Goal: Check status

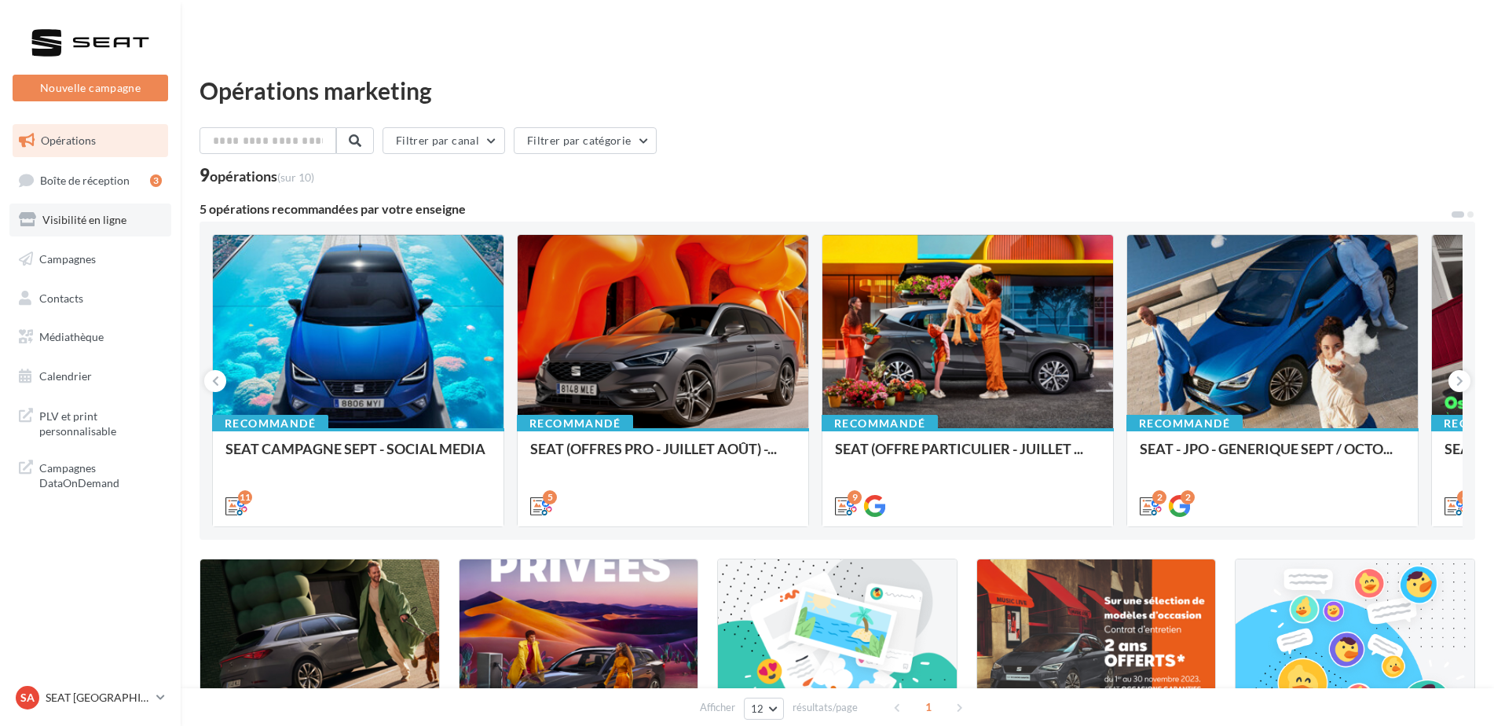
click at [130, 224] on link "Visibilité en ligne" at bounding box center [90, 219] width 162 height 33
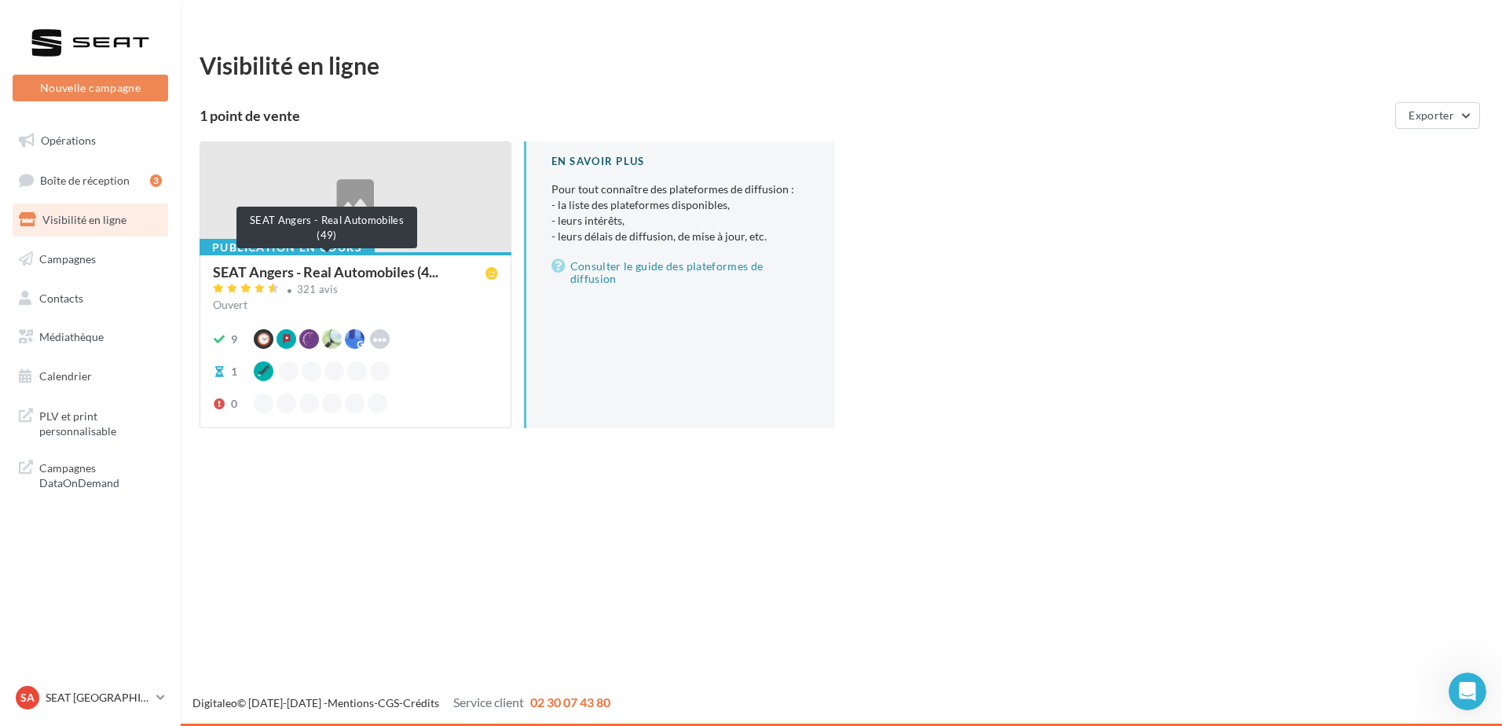
click at [313, 265] on span "SEAT Angers - Real Automobiles (4..." at bounding box center [325, 272] width 225 height 14
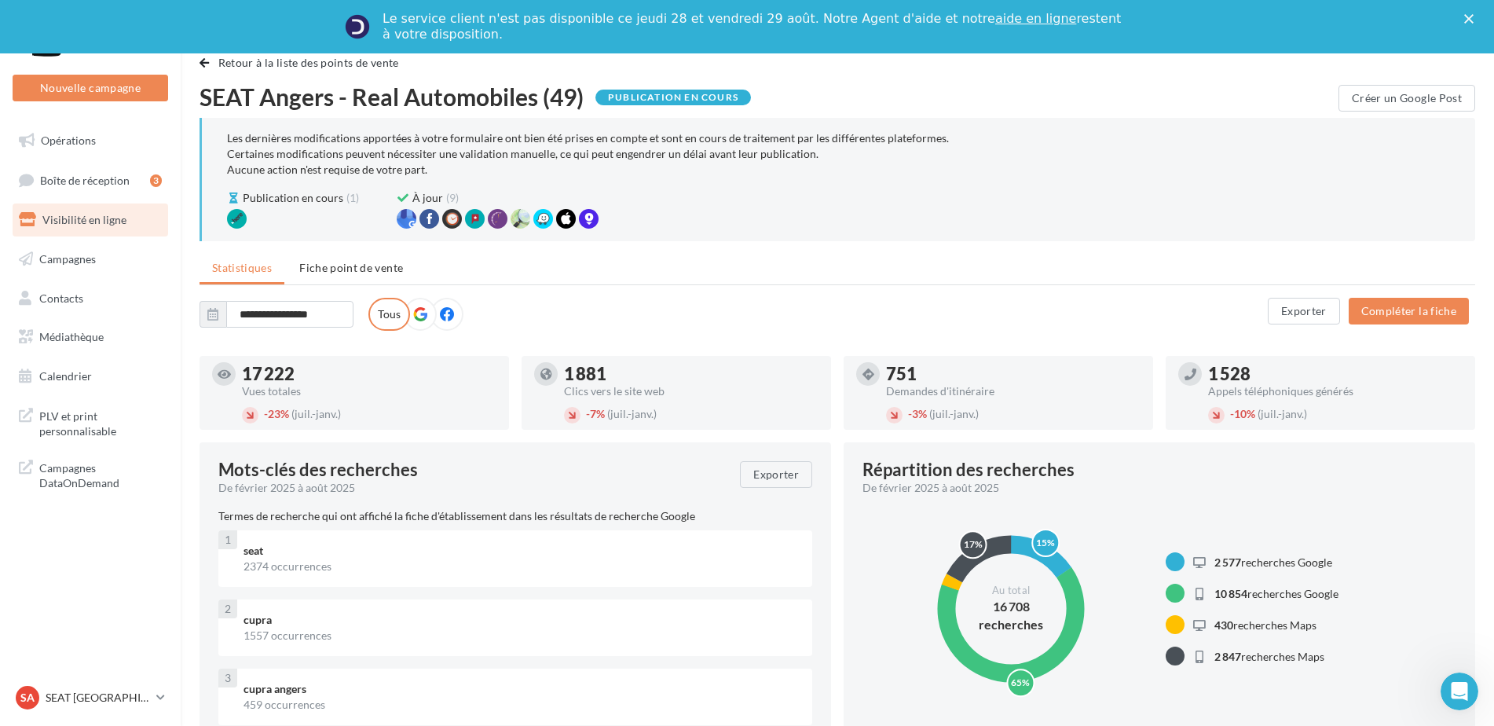
click at [85, 218] on span "Visibilité en ligne" at bounding box center [84, 219] width 84 height 13
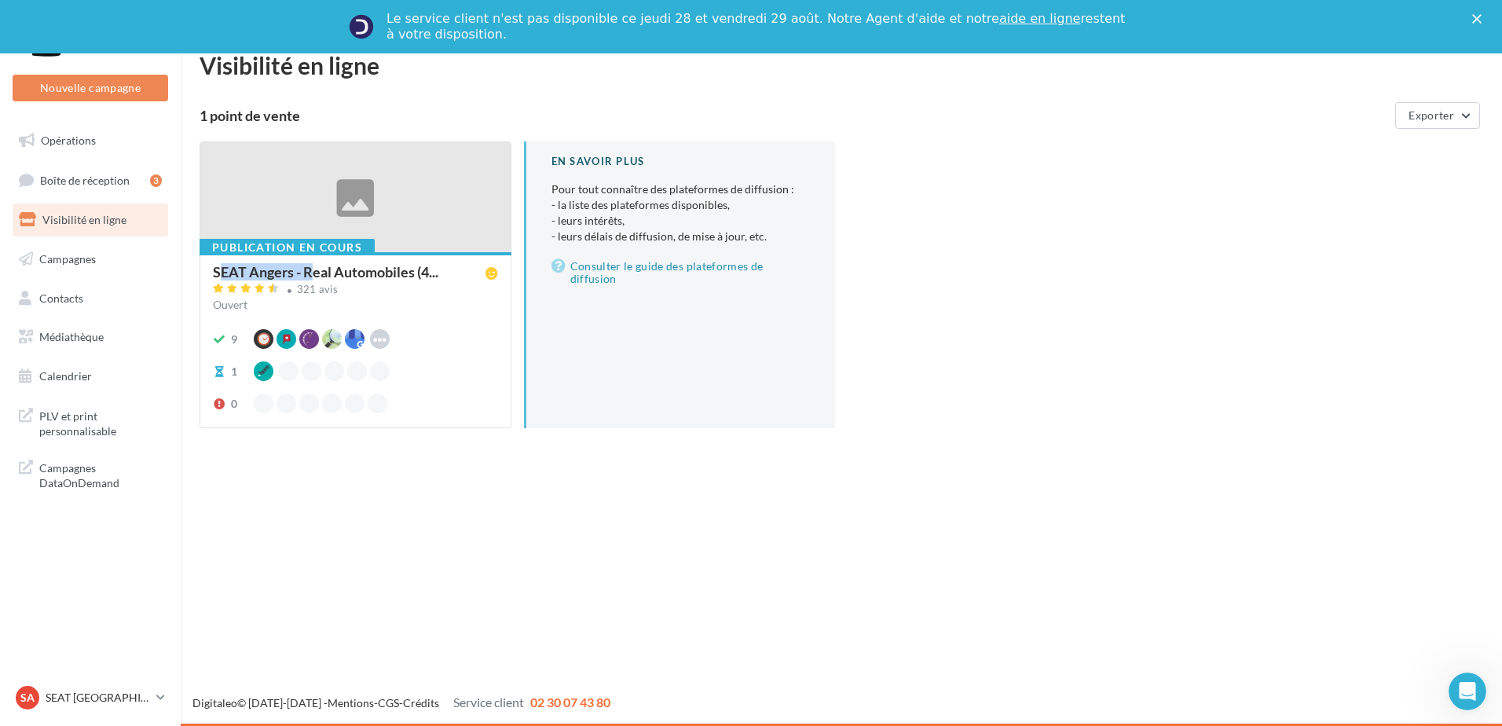
click at [309, 258] on div "Publication en cours SEAT Angers - Real Automobiles (4... 321 avis Ouvert 9 Waz…" at bounding box center [355, 339] width 310 height 174
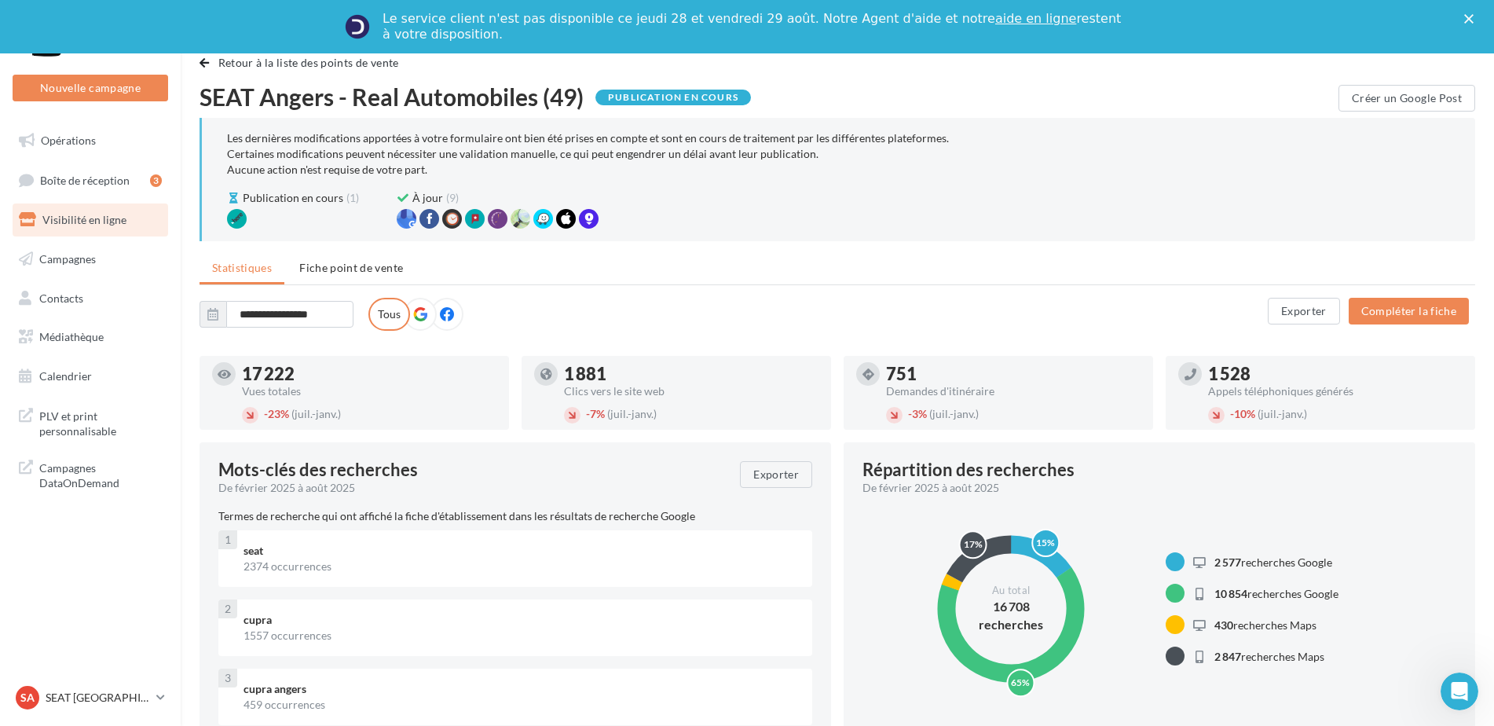
click at [114, 221] on span "Visibilité en ligne" at bounding box center [84, 219] width 84 height 13
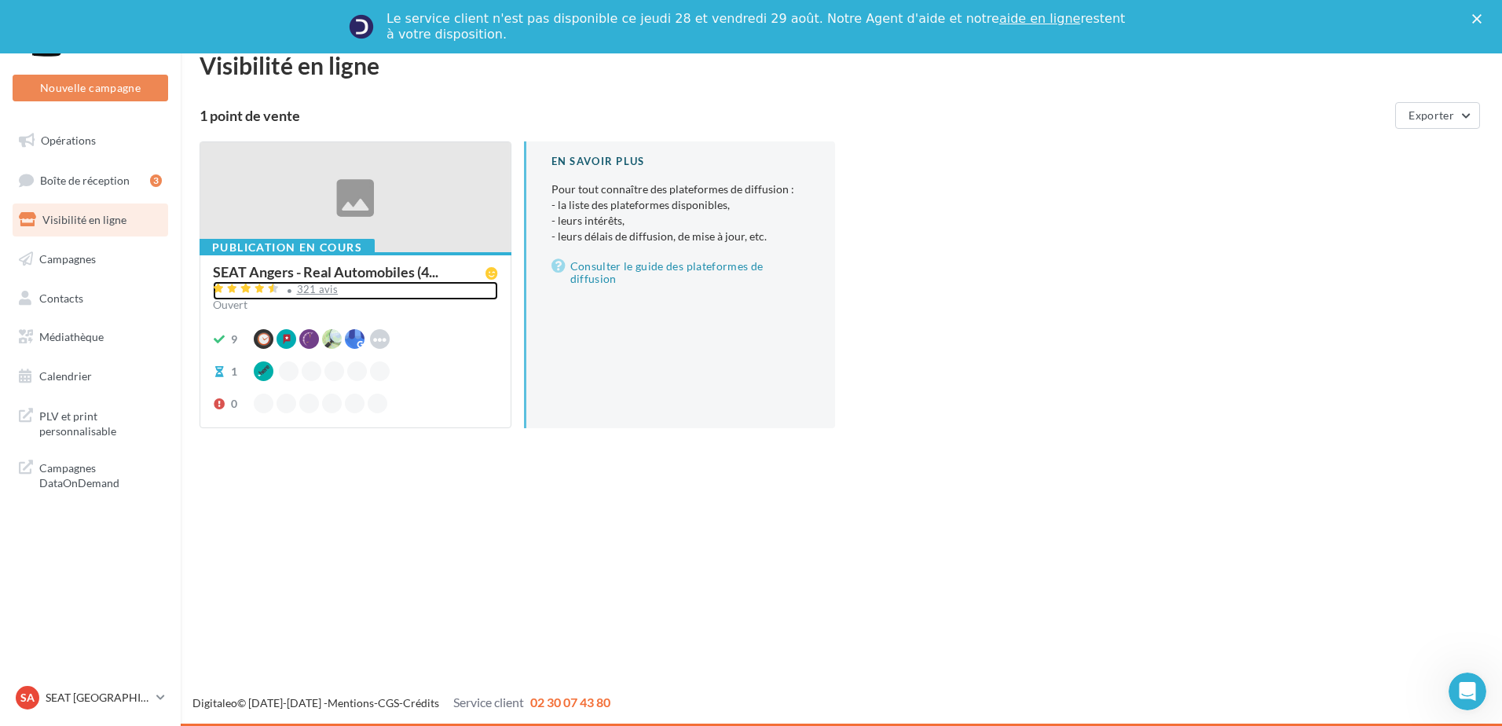
click at [315, 288] on div "321 avis" at bounding box center [318, 289] width 42 height 10
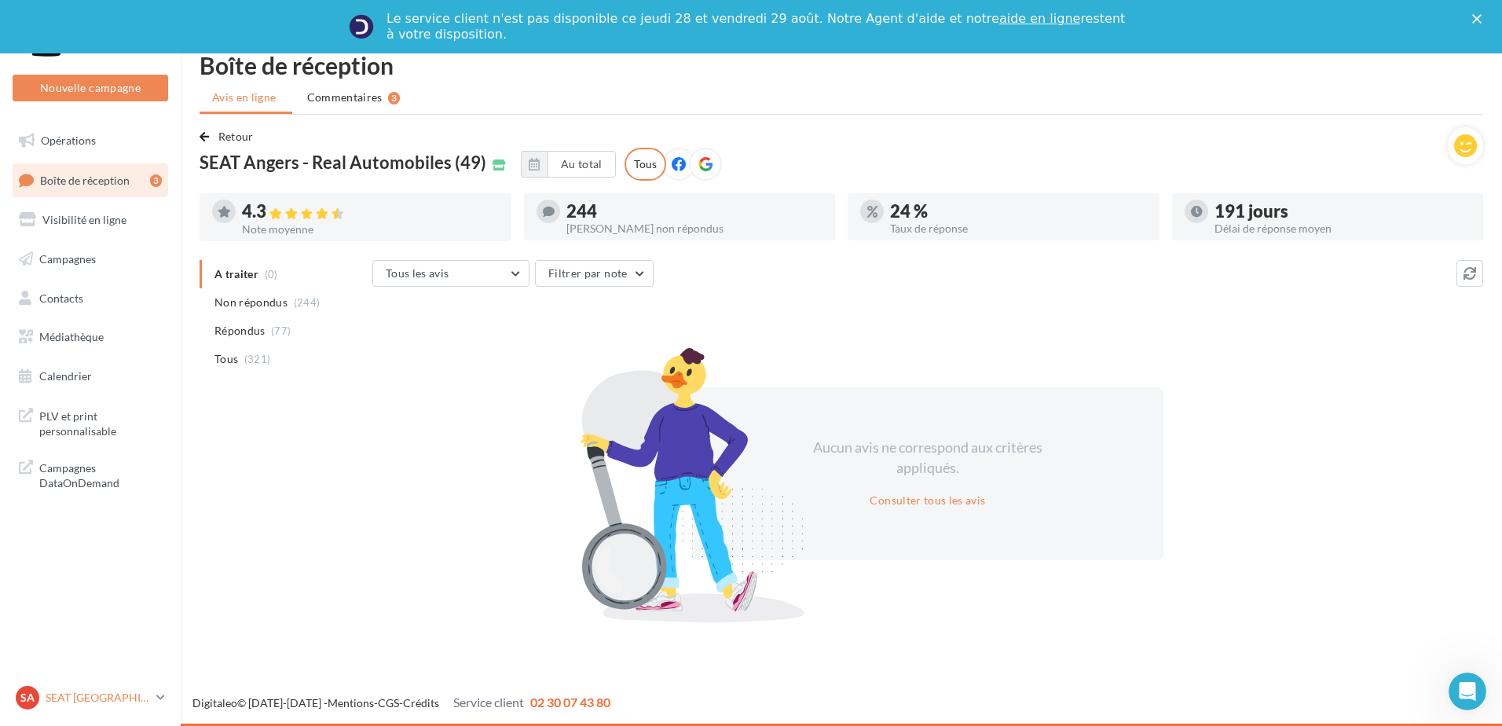
click at [104, 693] on p "SEAT [GEOGRAPHIC_DATA]" at bounding box center [98, 698] width 104 height 16
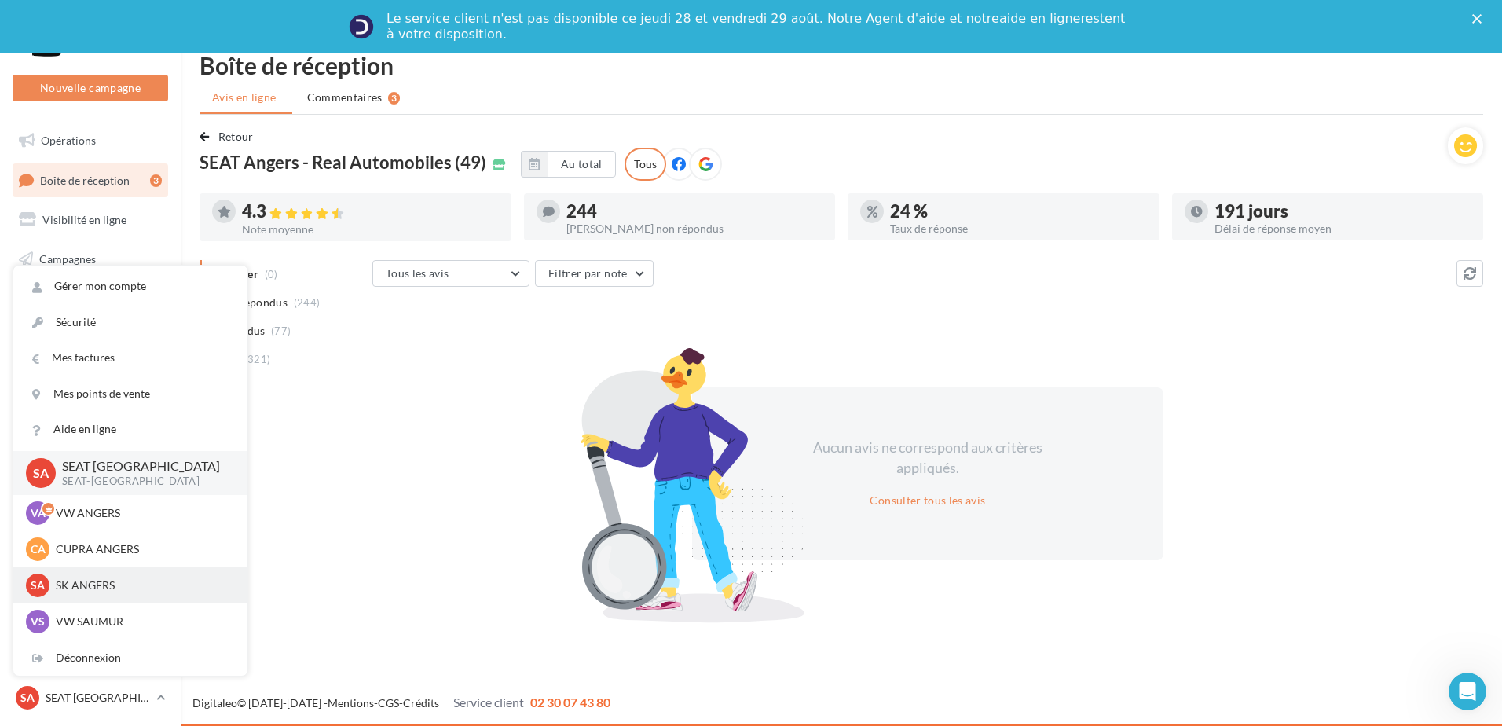
click at [106, 585] on p "SK ANGERS" at bounding box center [142, 585] width 173 height 16
